Goal: Transaction & Acquisition: Subscribe to service/newsletter

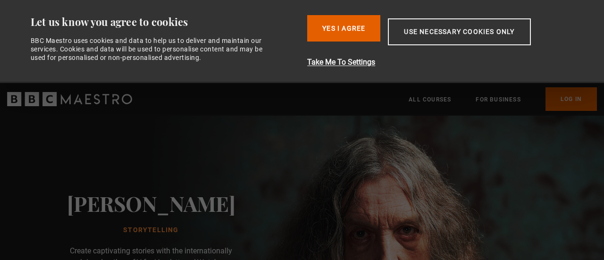
click at [351, 26] on button "Yes I Agree" at bounding box center [343, 28] width 73 height 26
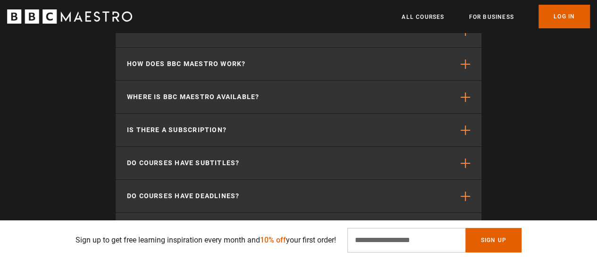
scroll to position [1824, 0]
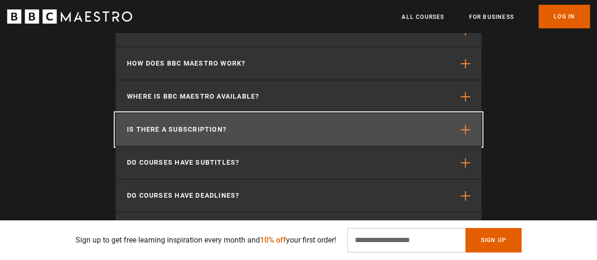
click at [247, 113] on button "Is there a subscription?" at bounding box center [299, 129] width 366 height 33
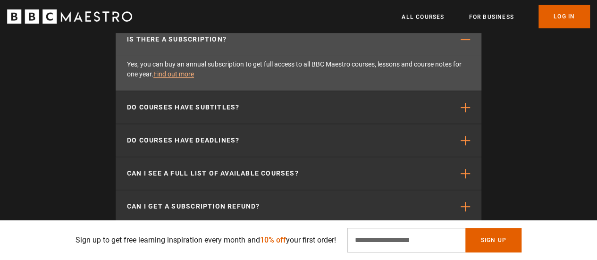
scroll to position [1915, 0]
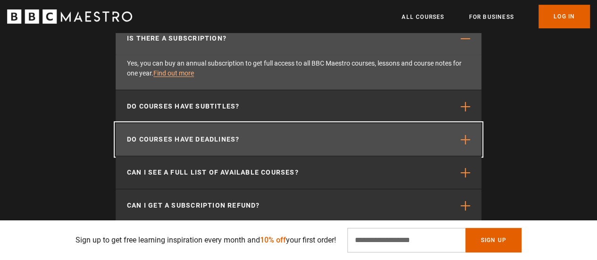
click at [302, 130] on button "Do courses have deadlines?" at bounding box center [299, 139] width 366 height 33
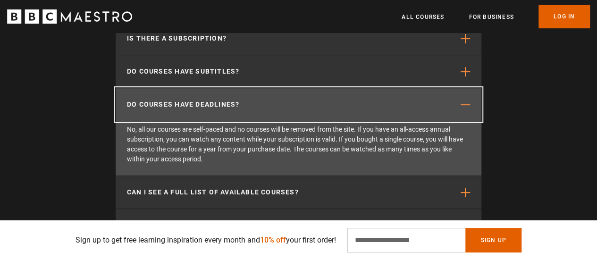
click at [466, 88] on button "Do courses have deadlines?" at bounding box center [299, 104] width 366 height 33
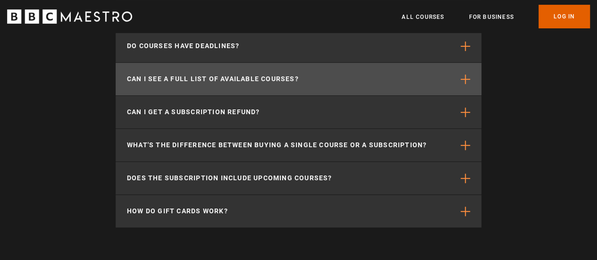
scroll to position [1975, 0]
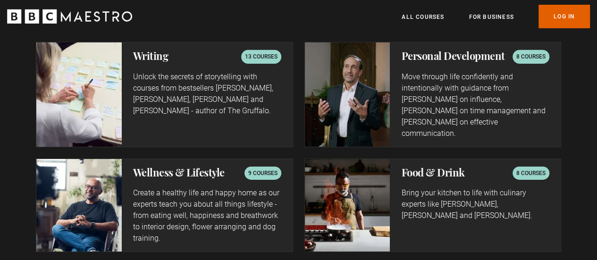
scroll to position [1513, 0]
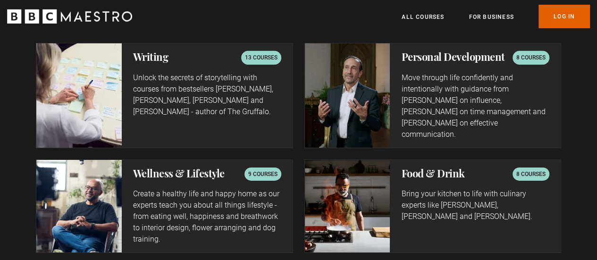
click at [159, 59] on h2 "Writing" at bounding box center [150, 56] width 35 height 11
click at [202, 96] on p "Unlock the secrets of storytelling with courses from bestsellers Ken Follett, J…" at bounding box center [207, 94] width 148 height 45
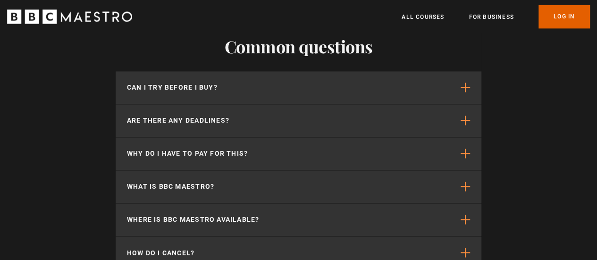
scroll to position [2462, 0]
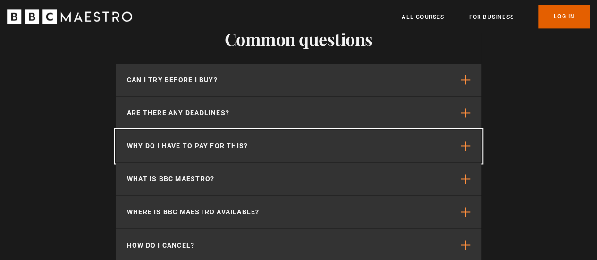
click at [364, 138] on button "Why do I have to pay for this?" at bounding box center [299, 146] width 366 height 33
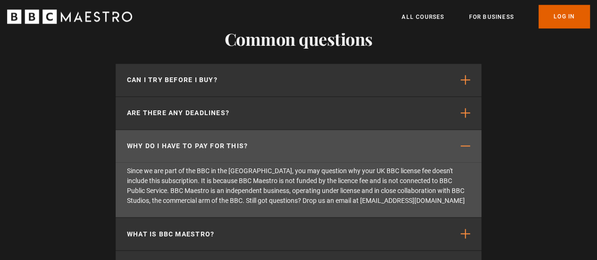
scroll to position [0, 1079]
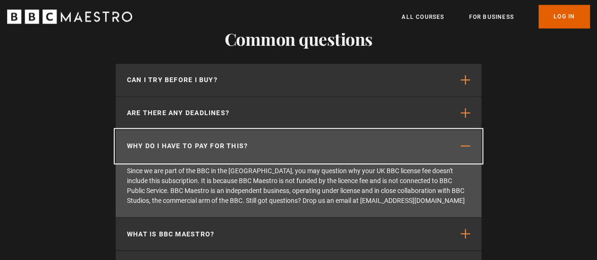
click at [364, 138] on button "Why do I have to pay for this?" at bounding box center [299, 146] width 366 height 33
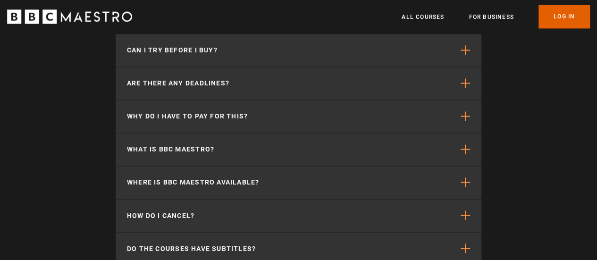
scroll to position [2535, 0]
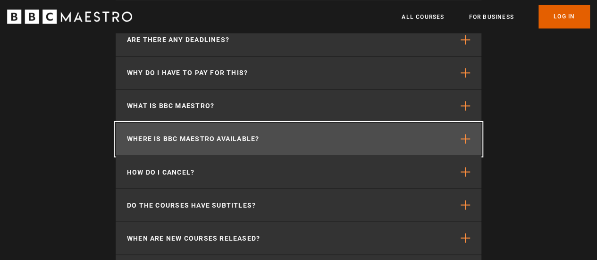
click at [338, 134] on button "Where is BBC Maestro available?" at bounding box center [299, 139] width 366 height 33
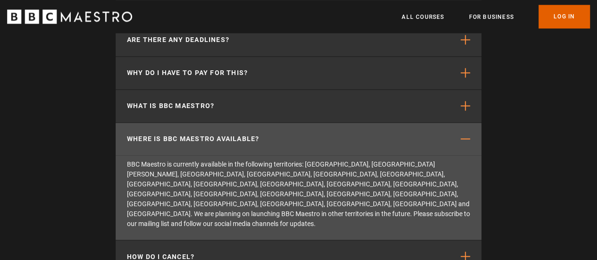
scroll to position [0, 1199]
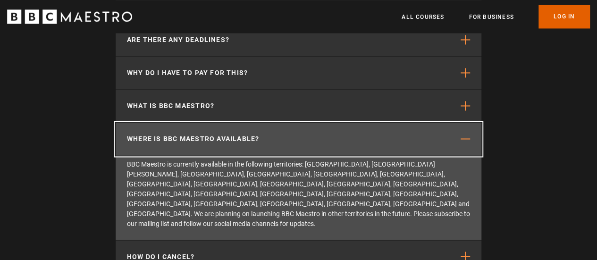
click at [338, 134] on button "Where is BBC Maestro available?" at bounding box center [299, 139] width 366 height 33
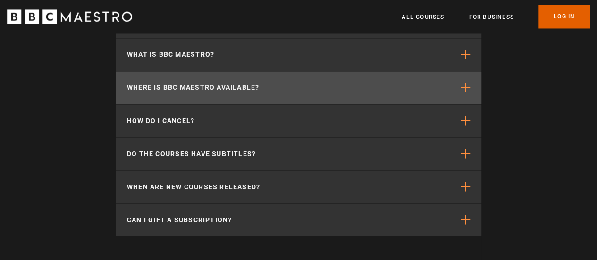
scroll to position [2587, 0]
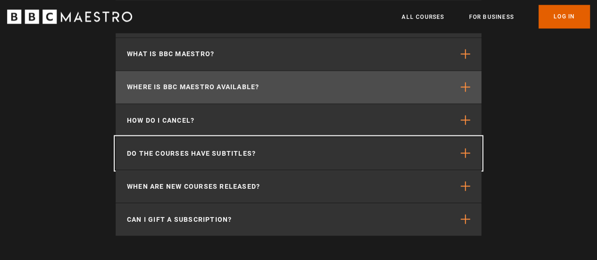
click at [338, 137] on button "Do the courses have subtitles?" at bounding box center [299, 153] width 366 height 33
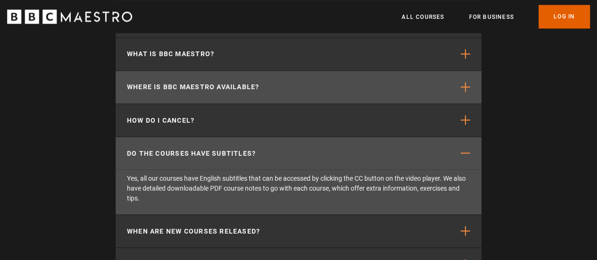
scroll to position [0, 1319]
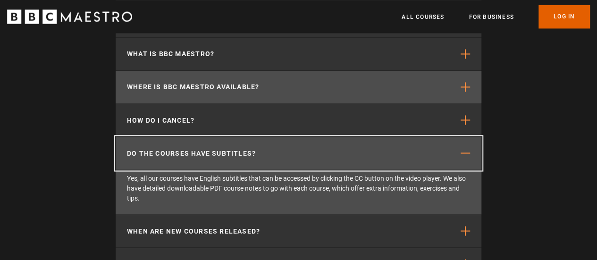
click at [338, 137] on button "Do the courses have subtitles?" at bounding box center [299, 153] width 366 height 33
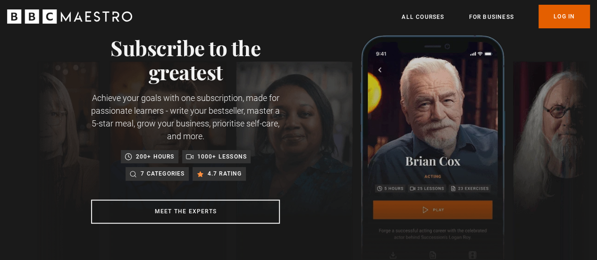
scroll to position [35, 0]
click at [546, 20] on link "Log In" at bounding box center [563, 17] width 51 height 24
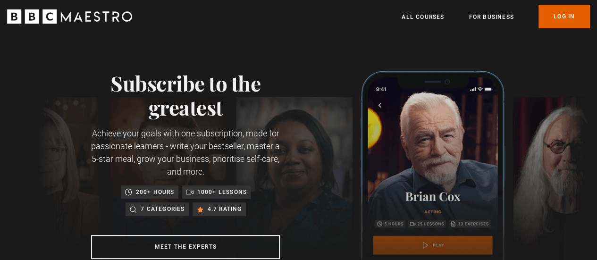
scroll to position [0, 1079]
